Goal: Task Accomplishment & Management: Manage account settings

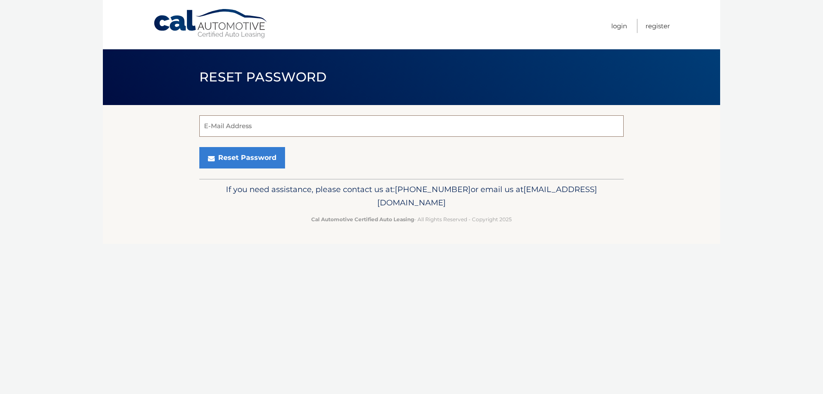
click at [238, 124] on input "E-Mail Address" at bounding box center [411, 125] width 424 height 21
type input "tpinta@gmail.com"
click at [246, 159] on button "Reset Password" at bounding box center [242, 157] width 86 height 21
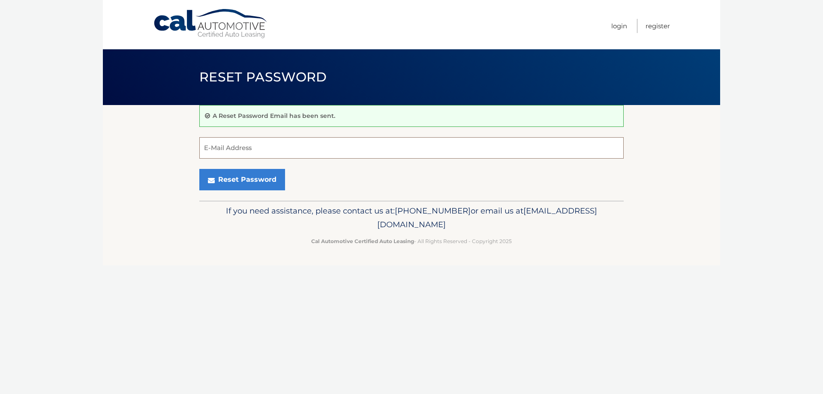
click at [244, 148] on input "E-Mail Address" at bounding box center [411, 147] width 424 height 21
click at [167, 222] on footer "If you need assistance, please contact us at: [PHONE_NUMBER] or email us at [EM…" at bounding box center [411, 233] width 617 height 65
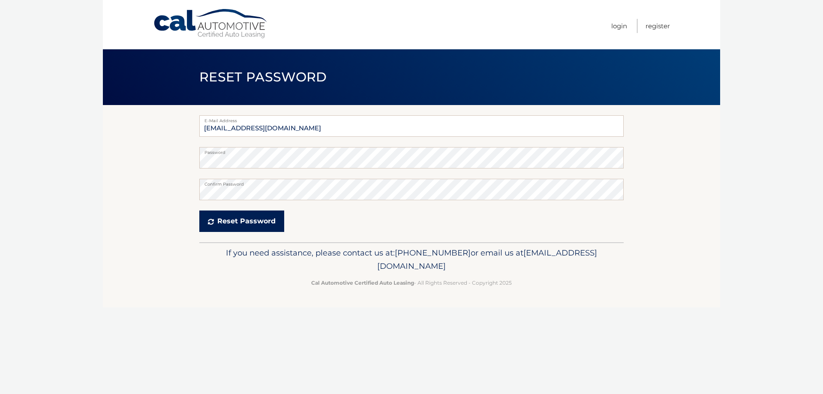
click at [222, 226] on button "Reset Password" at bounding box center [241, 220] width 85 height 21
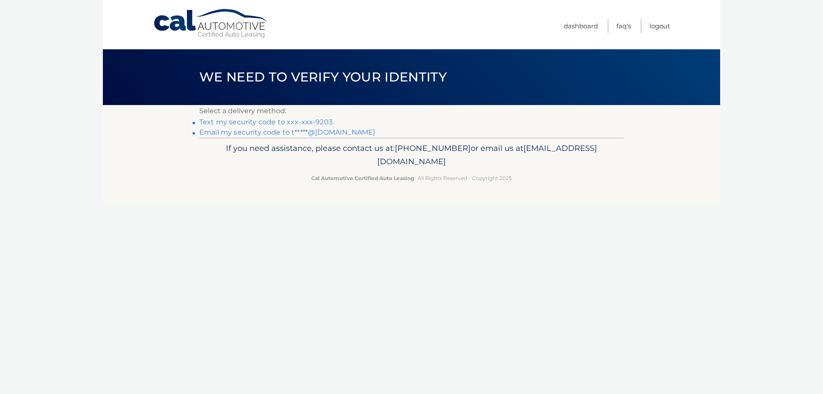
click at [291, 120] on link "Text my security code to xxx-xxx-9203" at bounding box center [265, 122] width 133 height 8
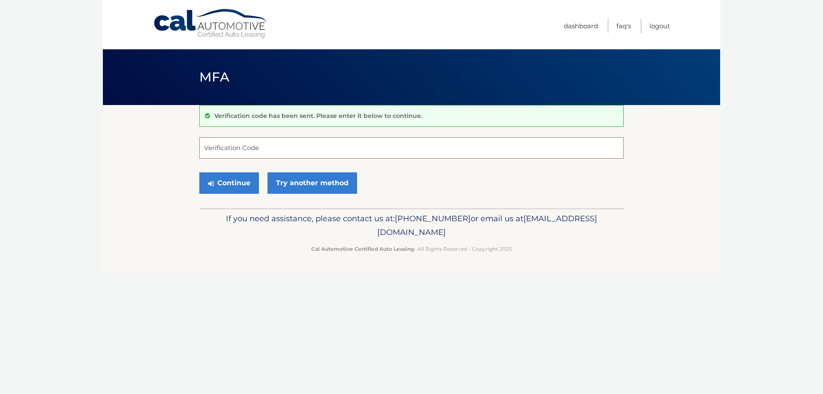
click at [244, 150] on input "Verification Code" at bounding box center [411, 147] width 424 height 21
type input "907142"
click at [243, 179] on button "Continue" at bounding box center [229, 182] width 60 height 21
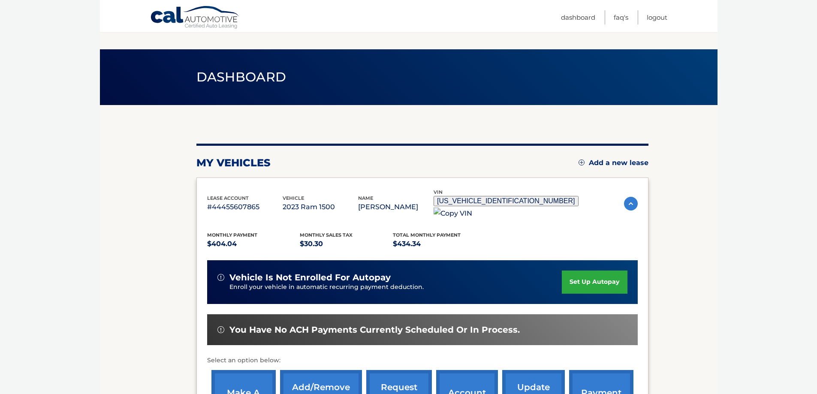
scroll to position [126, 0]
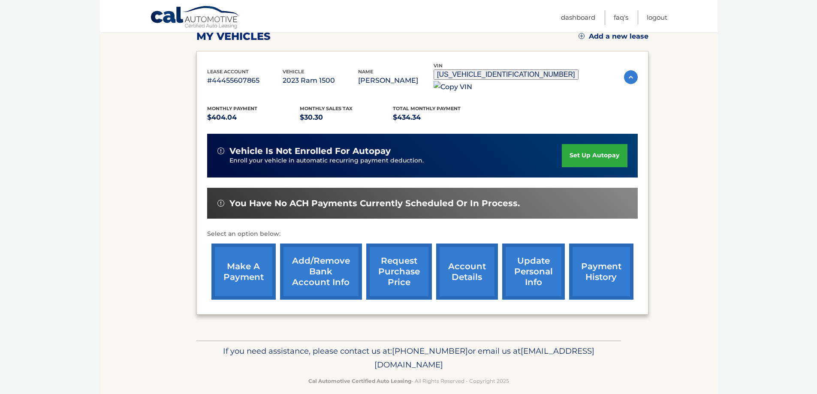
click at [473, 250] on link "account details" at bounding box center [467, 271] width 62 height 56
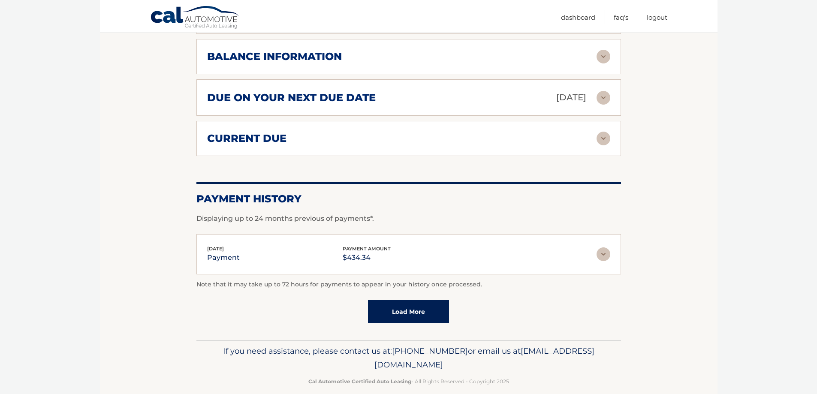
scroll to position [457, 0]
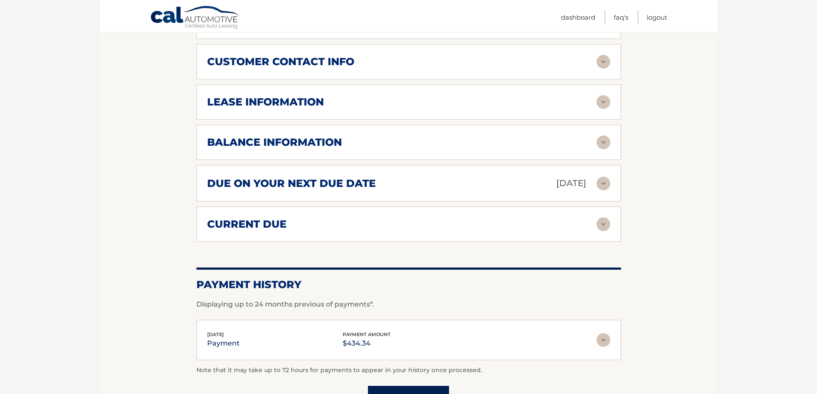
click at [280, 218] on h2 "current due" at bounding box center [246, 224] width 79 height 13
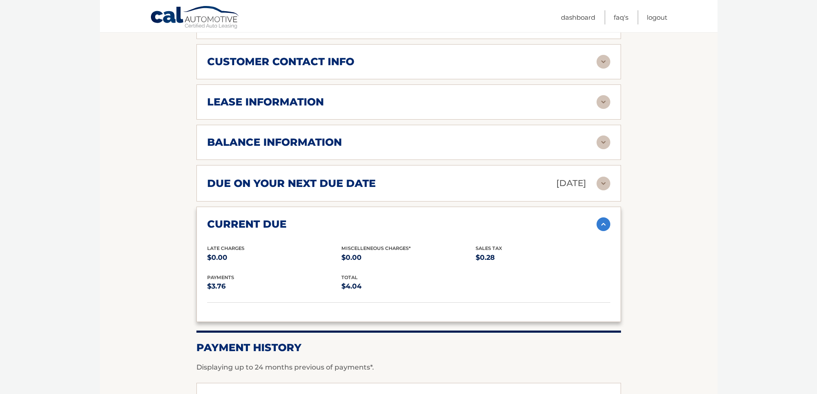
click at [297, 96] on h2 "lease information" at bounding box center [265, 102] width 117 height 13
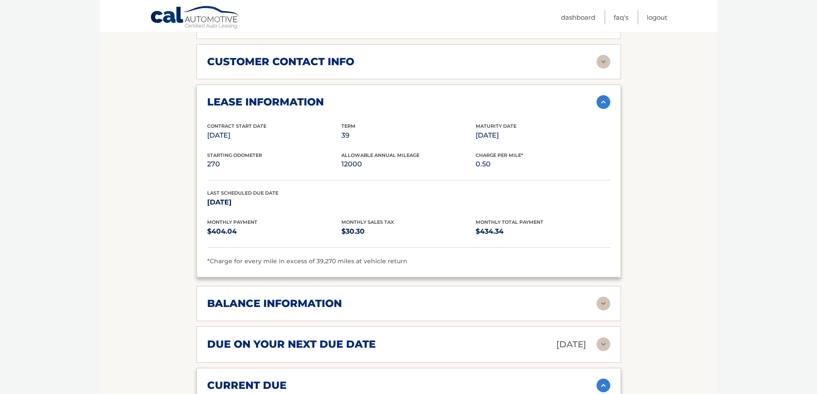
click at [348, 298] on div "balance information" at bounding box center [401, 303] width 389 height 13
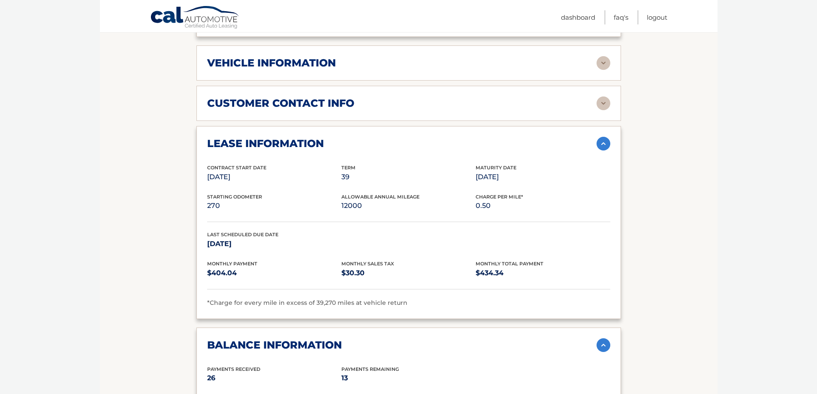
scroll to position [414, 0]
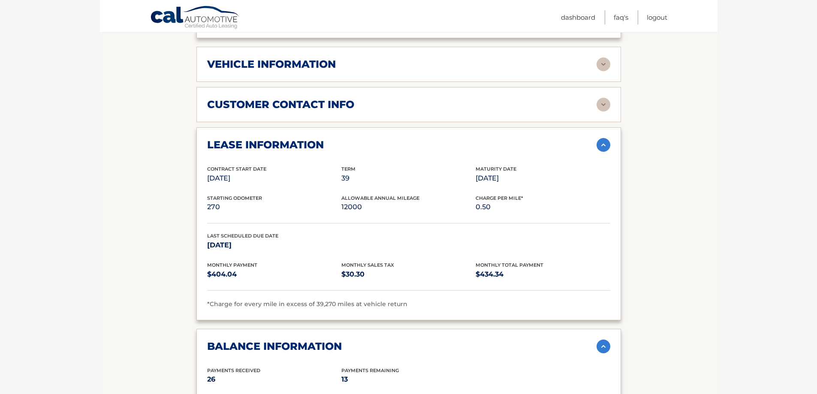
click at [321, 59] on h2 "vehicle information" at bounding box center [271, 64] width 129 height 13
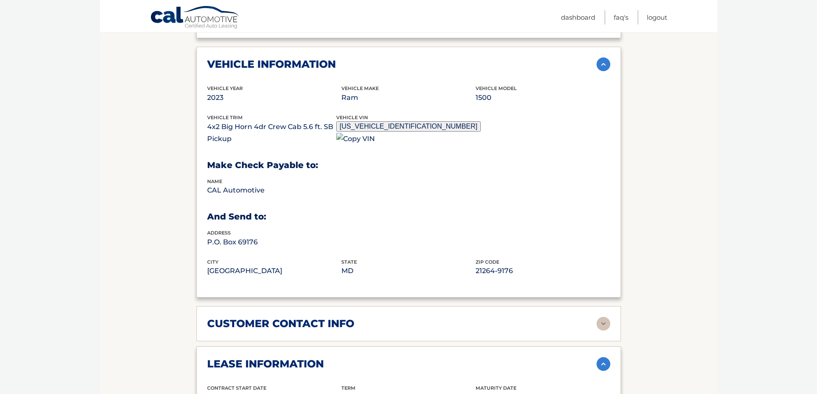
click at [303, 317] on h2 "customer contact info" at bounding box center [280, 323] width 147 height 13
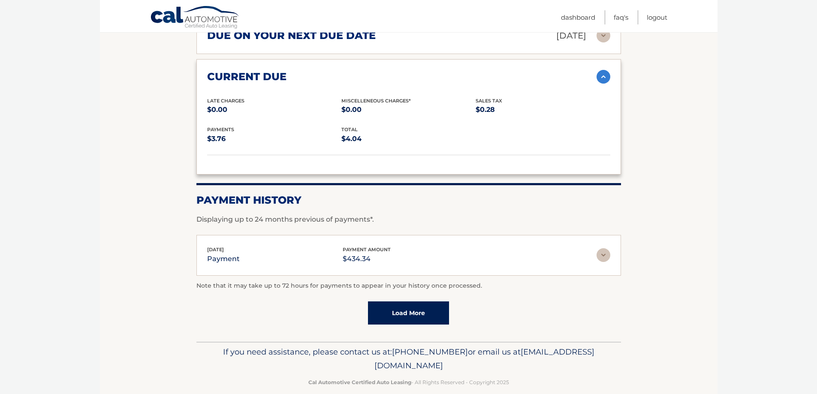
scroll to position [1258, 0]
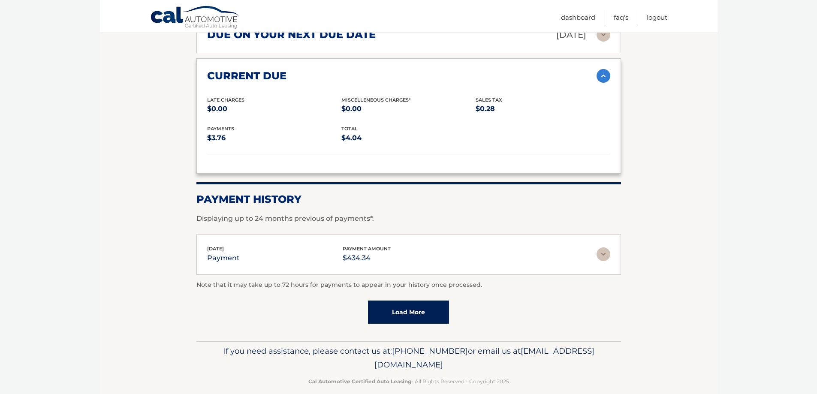
click at [403, 300] on link "Load More" at bounding box center [408, 311] width 81 height 23
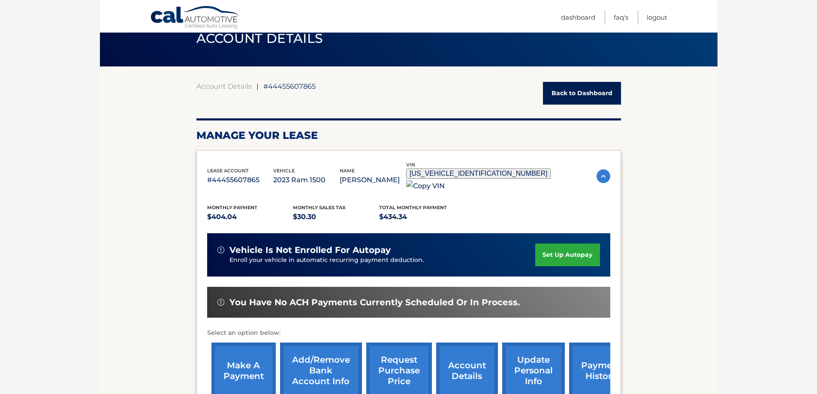
scroll to position [171, 0]
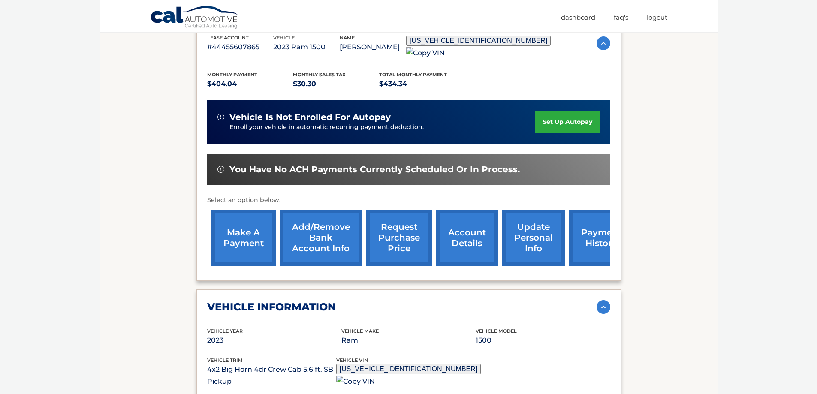
click at [391, 226] on link "request purchase price" at bounding box center [399, 238] width 66 height 56
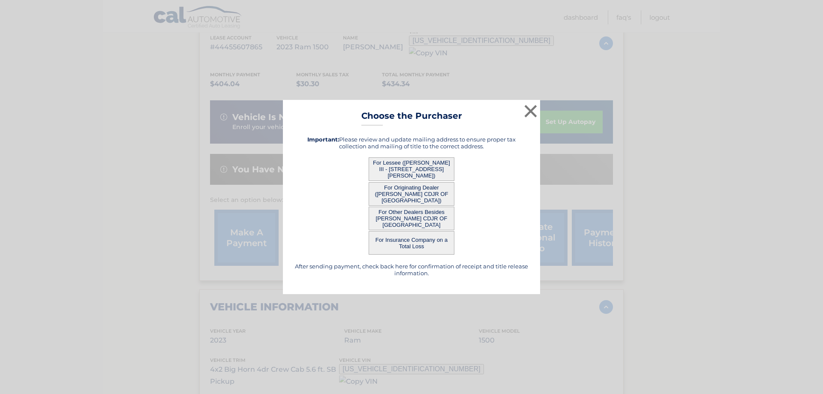
click at [413, 193] on button "For Originating Dealer ([PERSON_NAME] CDJR OF [GEOGRAPHIC_DATA])" at bounding box center [412, 194] width 86 height 24
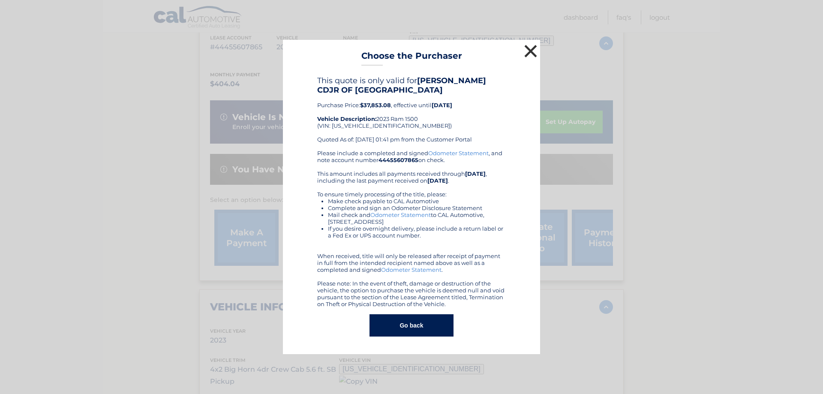
click at [528, 51] on button "×" at bounding box center [530, 50] width 17 height 17
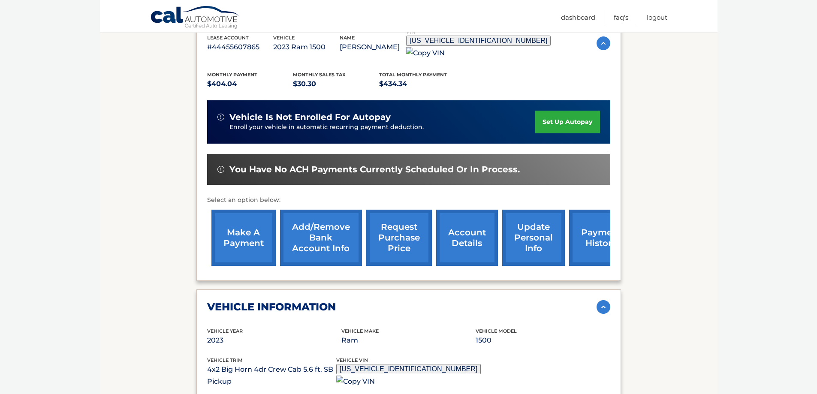
click at [466, 224] on link "account details" at bounding box center [467, 238] width 62 height 56
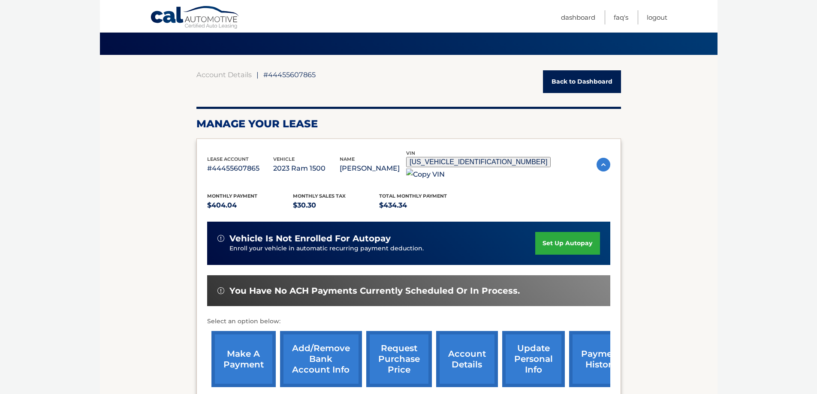
scroll to position [43, 0]
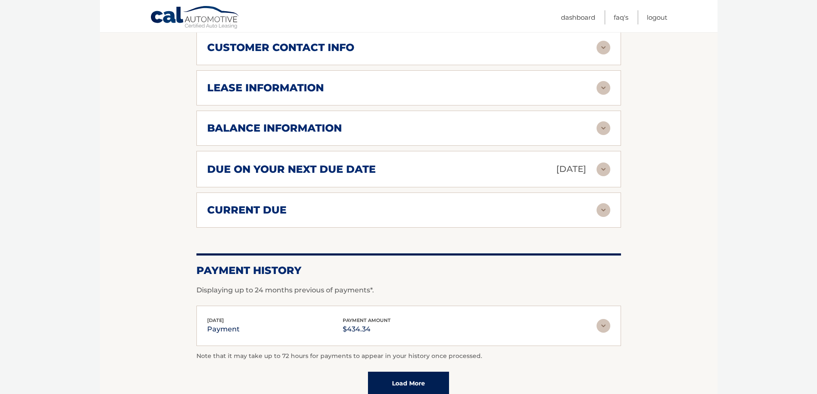
scroll to position [472, 0]
click at [316, 162] on h2 "due on your next due date" at bounding box center [291, 168] width 168 height 13
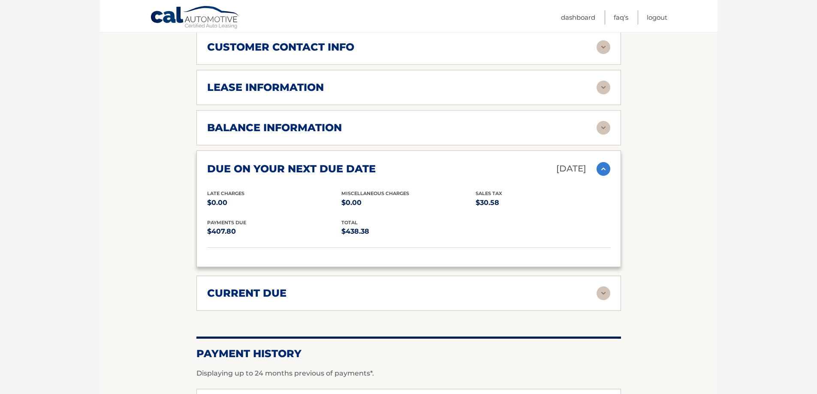
click at [316, 162] on h2 "due on your next due date" at bounding box center [291, 168] width 168 height 13
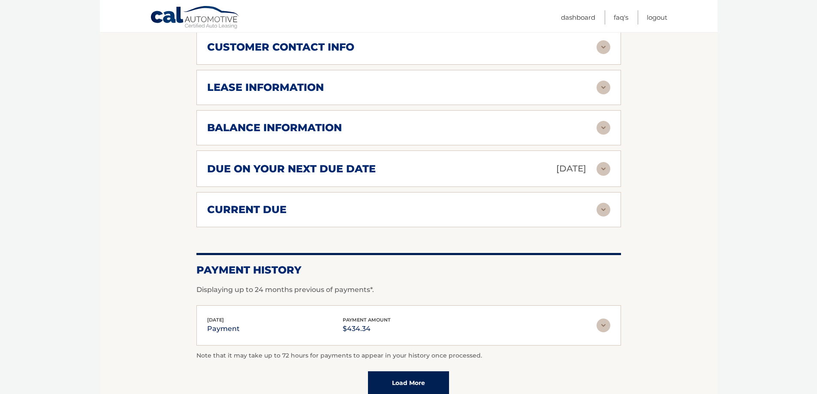
click at [313, 110] on div "balance information Payments Received 26 Payments Remaining 13 Next Payment wil…" at bounding box center [408, 127] width 424 height 35
click at [315, 121] on h2 "balance information" at bounding box center [274, 127] width 135 height 13
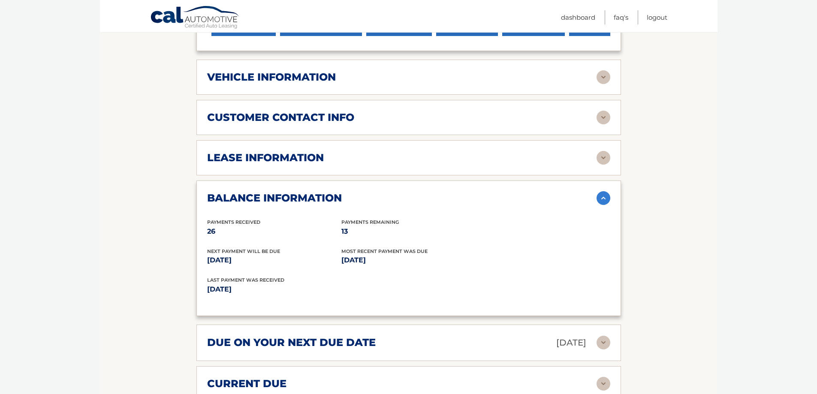
scroll to position [386, 0]
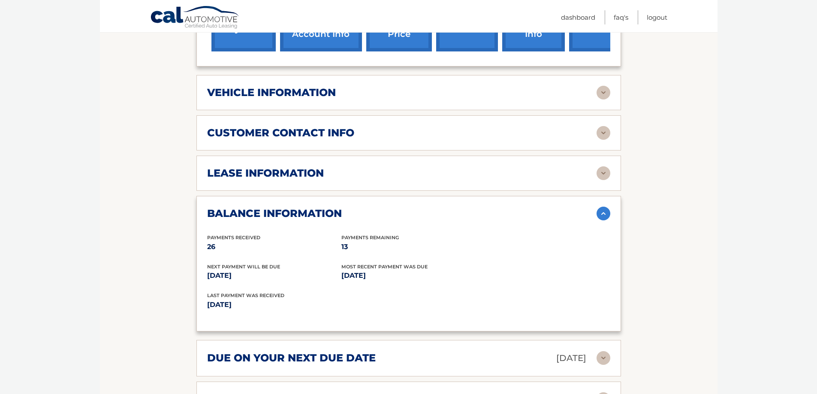
click at [302, 86] on h2 "vehicle information" at bounding box center [271, 92] width 129 height 13
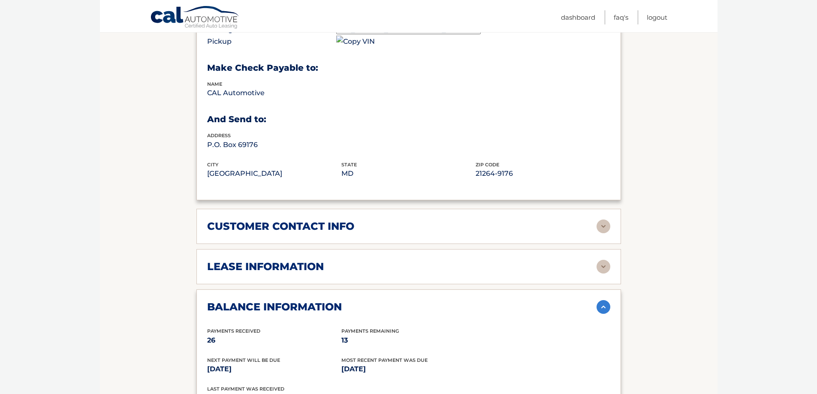
scroll to position [514, 0]
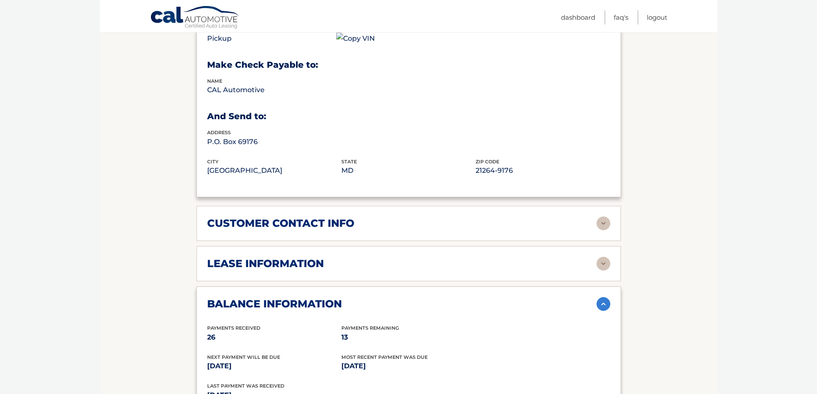
click at [345, 217] on h2 "customer contact info" at bounding box center [280, 223] width 147 height 13
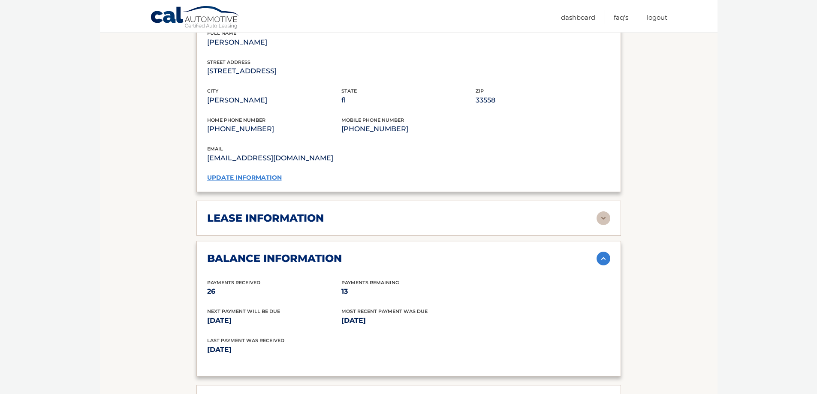
scroll to position [814, 0]
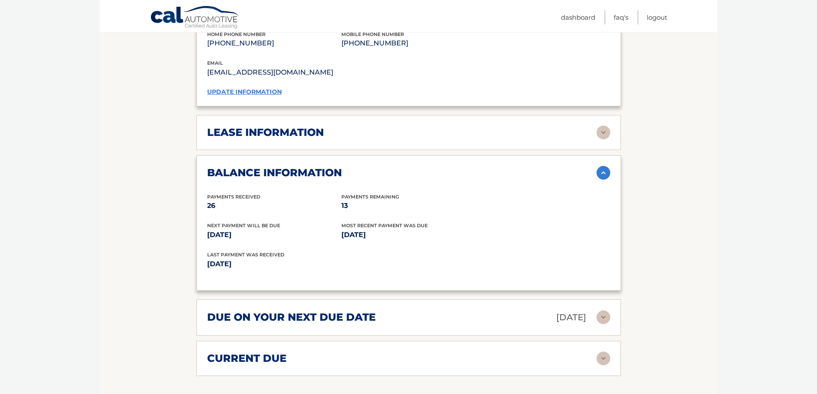
click at [310, 126] on h2 "lease information" at bounding box center [265, 132] width 117 height 13
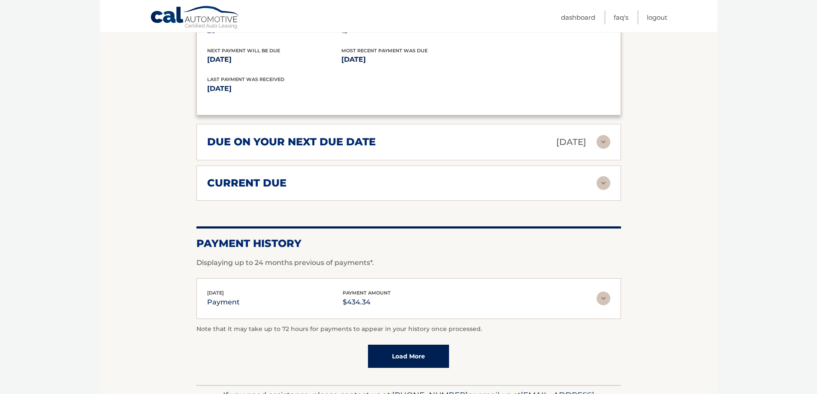
scroll to position [1157, 0]
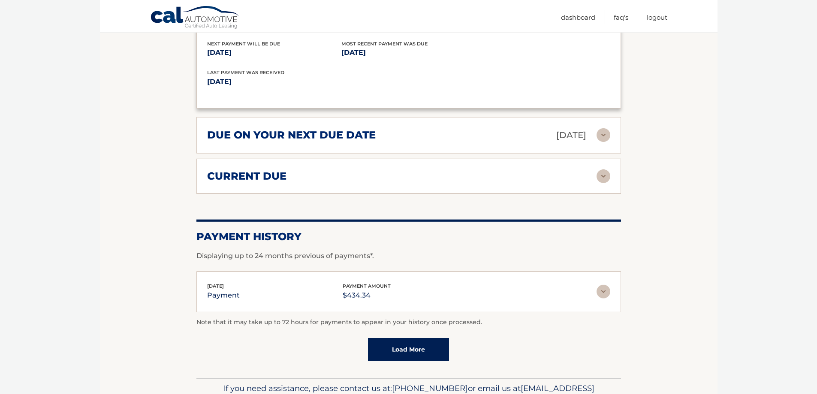
click at [365, 134] on div "due on your next due date Sep 28, 2025 Late Charges $0.00 Miscellaneous Charges…" at bounding box center [408, 135] width 424 height 36
click at [338, 129] on h2 "due on your next due date" at bounding box center [291, 135] width 168 height 13
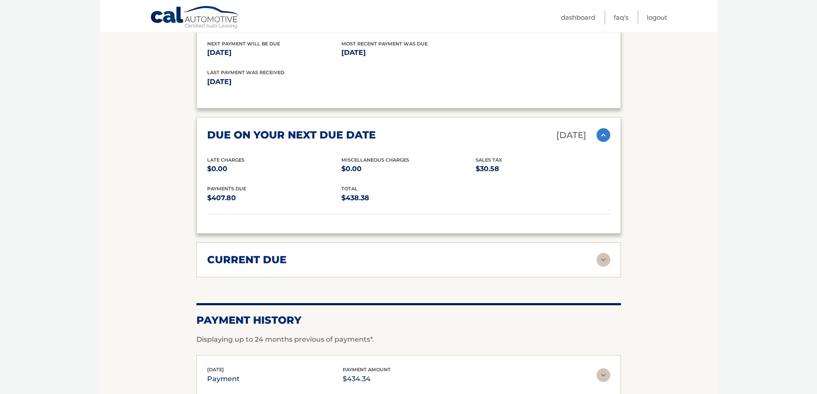
click at [353, 254] on div "current due" at bounding box center [401, 259] width 389 height 13
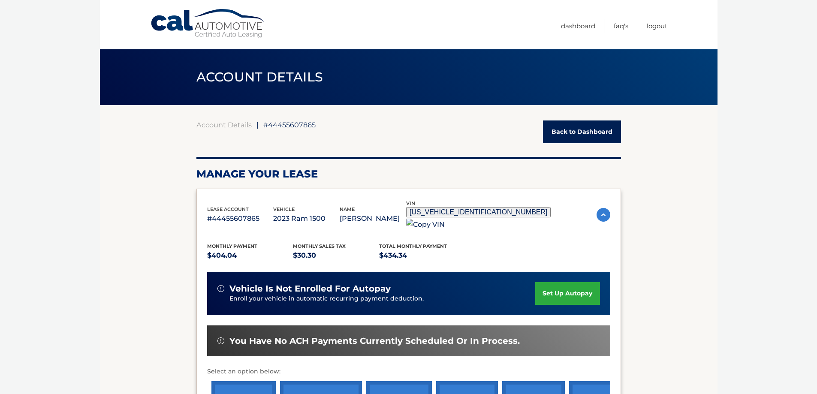
scroll to position [129, 0]
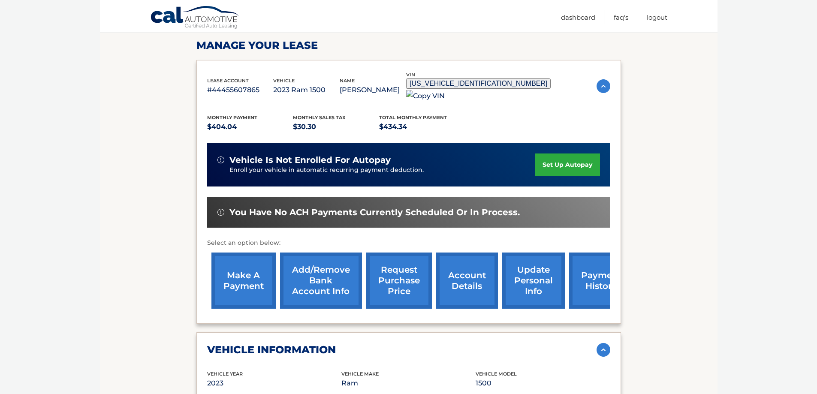
click at [399, 271] on link "request purchase price" at bounding box center [399, 280] width 66 height 56
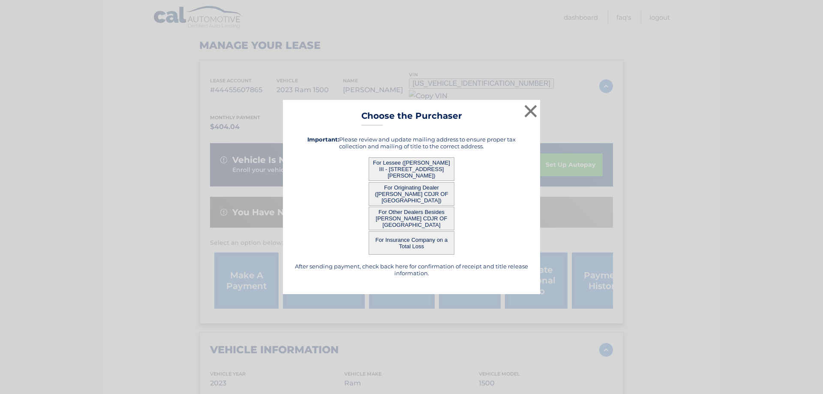
click at [410, 166] on button "For Lessee ([PERSON_NAME] III - [STREET_ADDRESS][PERSON_NAME])" at bounding box center [412, 169] width 86 height 24
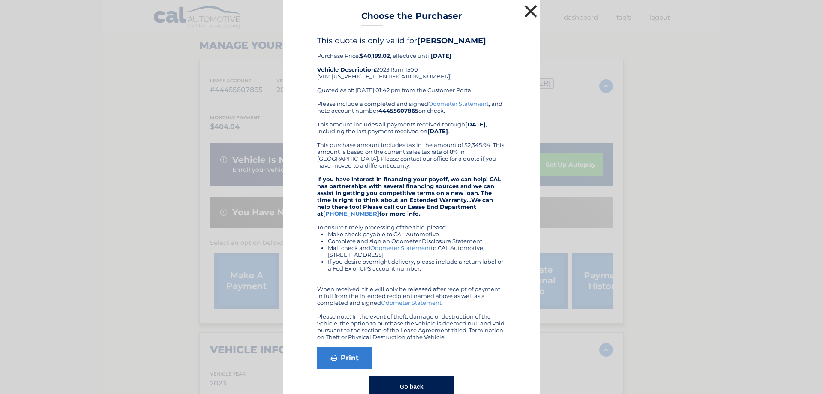
click at [525, 12] on button "×" at bounding box center [530, 11] width 17 height 17
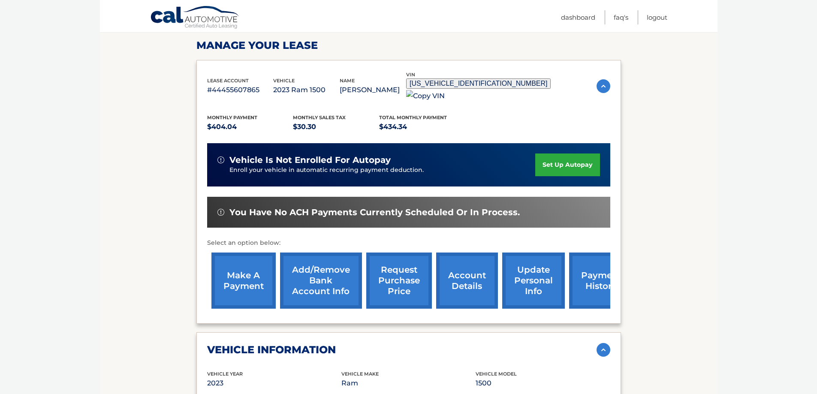
click at [395, 264] on link "request purchase price" at bounding box center [399, 280] width 66 height 56
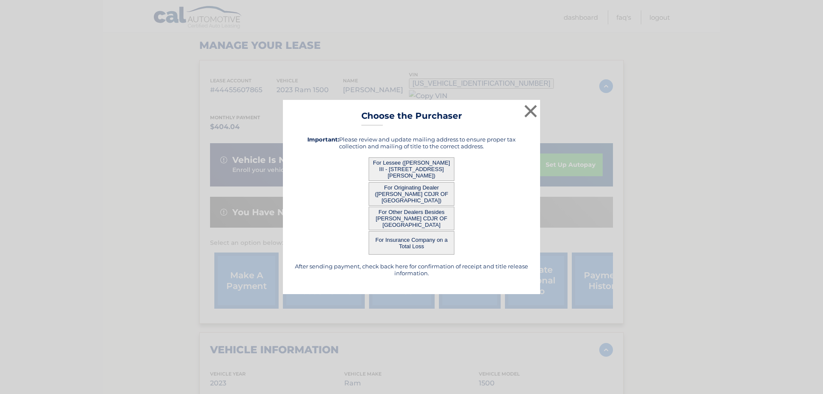
click at [417, 188] on button "For Originating Dealer ([PERSON_NAME] CDJR OF [GEOGRAPHIC_DATA])" at bounding box center [412, 194] width 86 height 24
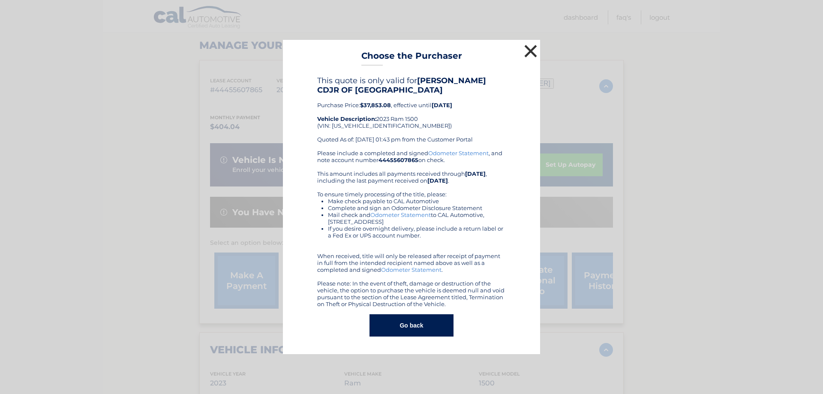
click at [530, 52] on button "×" at bounding box center [530, 50] width 17 height 17
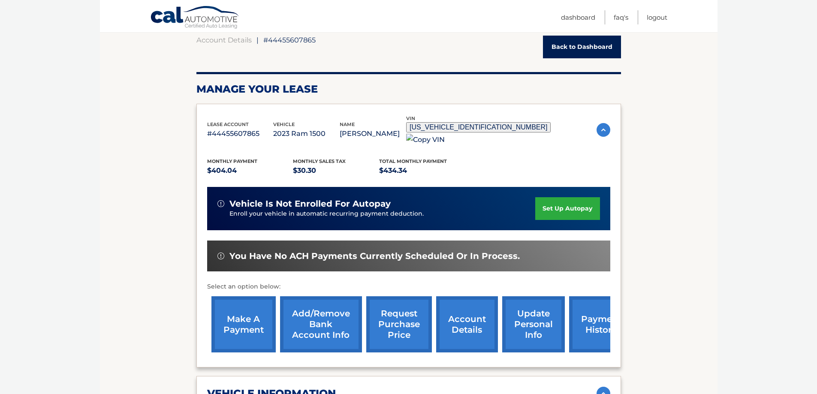
scroll to position [0, 0]
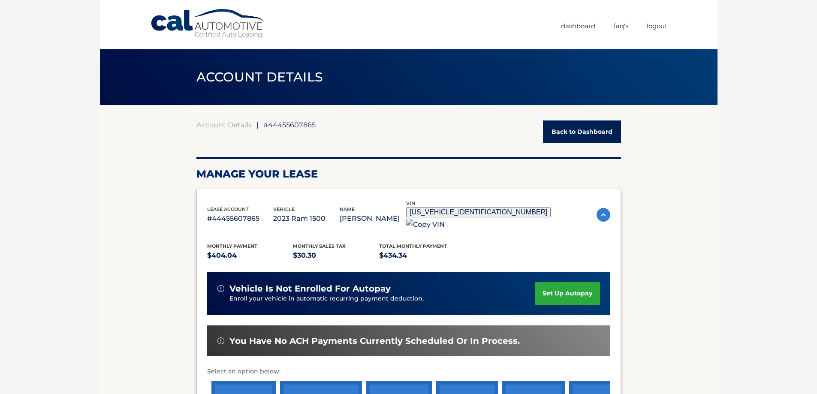
click at [599, 136] on link "Back to Dashboard" at bounding box center [582, 131] width 78 height 23
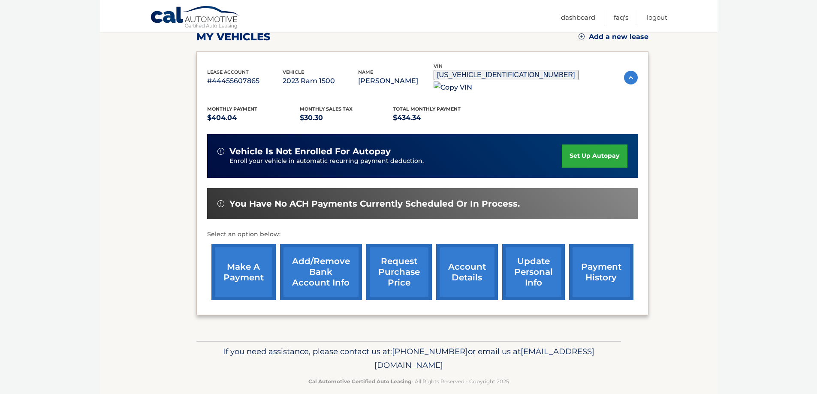
scroll to position [126, 0]
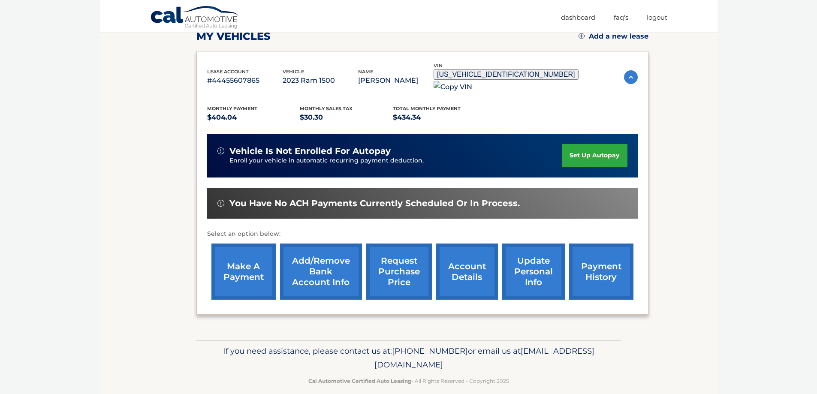
click at [703, 171] on section "my vehicles Add a new lease lease account #44455607865 vehicle 2023 Ram 1500 na…" at bounding box center [408, 160] width 617 height 362
click at [669, 264] on section "my vehicles Add a new lease lease account #44455607865 vehicle 2023 Ram 1500 na…" at bounding box center [408, 160] width 617 height 362
click at [600, 259] on link "payment history" at bounding box center [601, 271] width 64 height 56
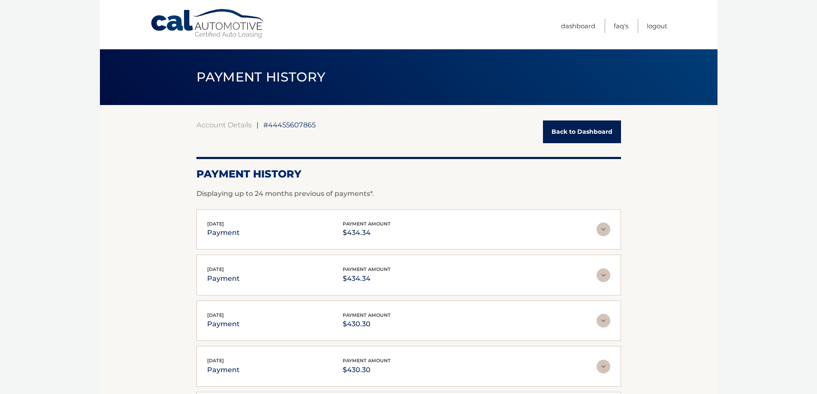
click at [560, 118] on div "Account Details | #44455607865 Back to Dashboard Payment History Displaying up …" at bounding box center [408, 301] width 424 height 393
click at [565, 128] on link "Back to Dashboard" at bounding box center [582, 131] width 78 height 23
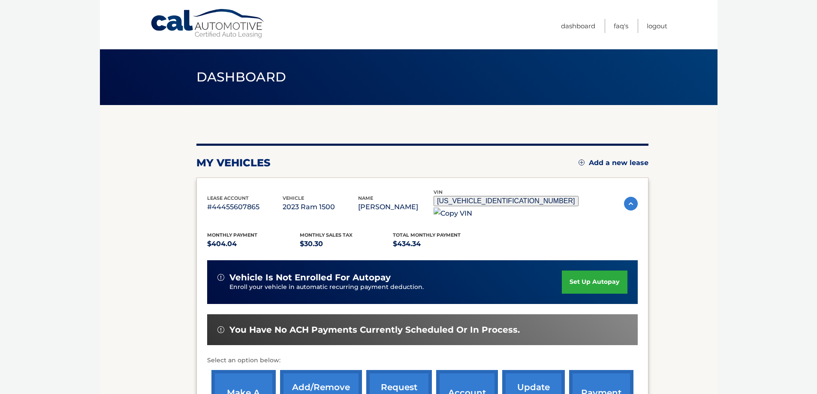
click at [715, 138] on section "my vehicles Add a new lease lease account #44455607865 vehicle 2023 Ram 1500 na…" at bounding box center [408, 286] width 617 height 362
click at [472, 207] on img at bounding box center [452, 213] width 39 height 12
